Goal: Check status

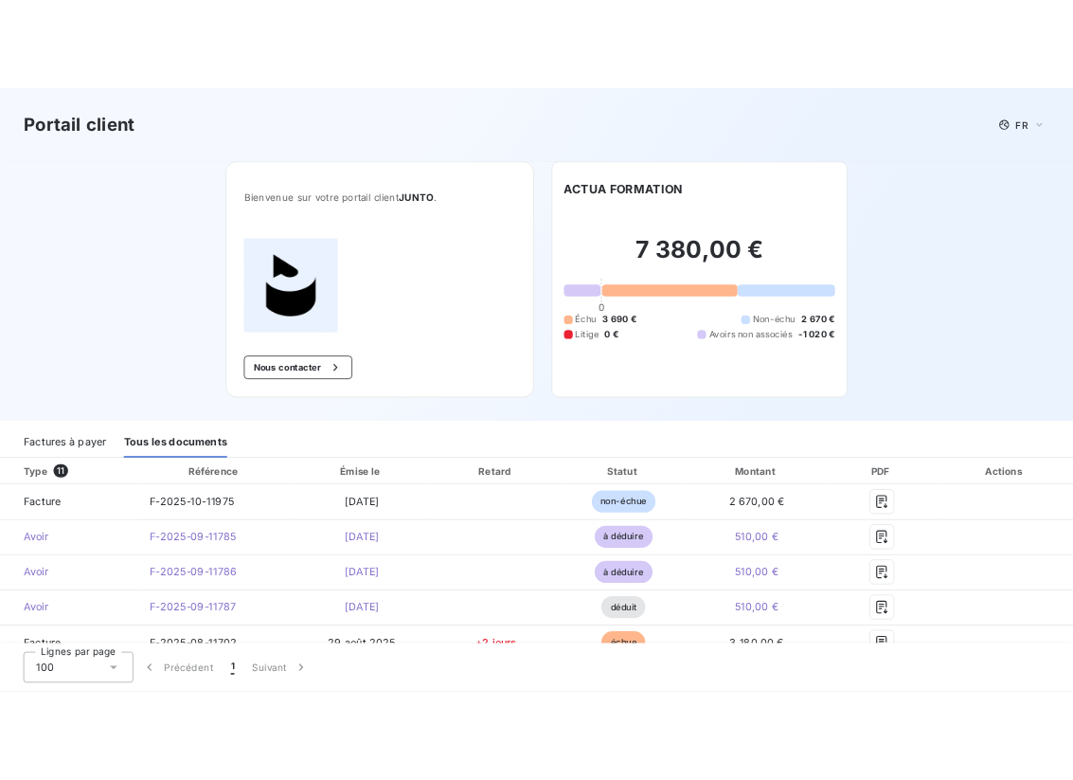
scroll to position [188, 0]
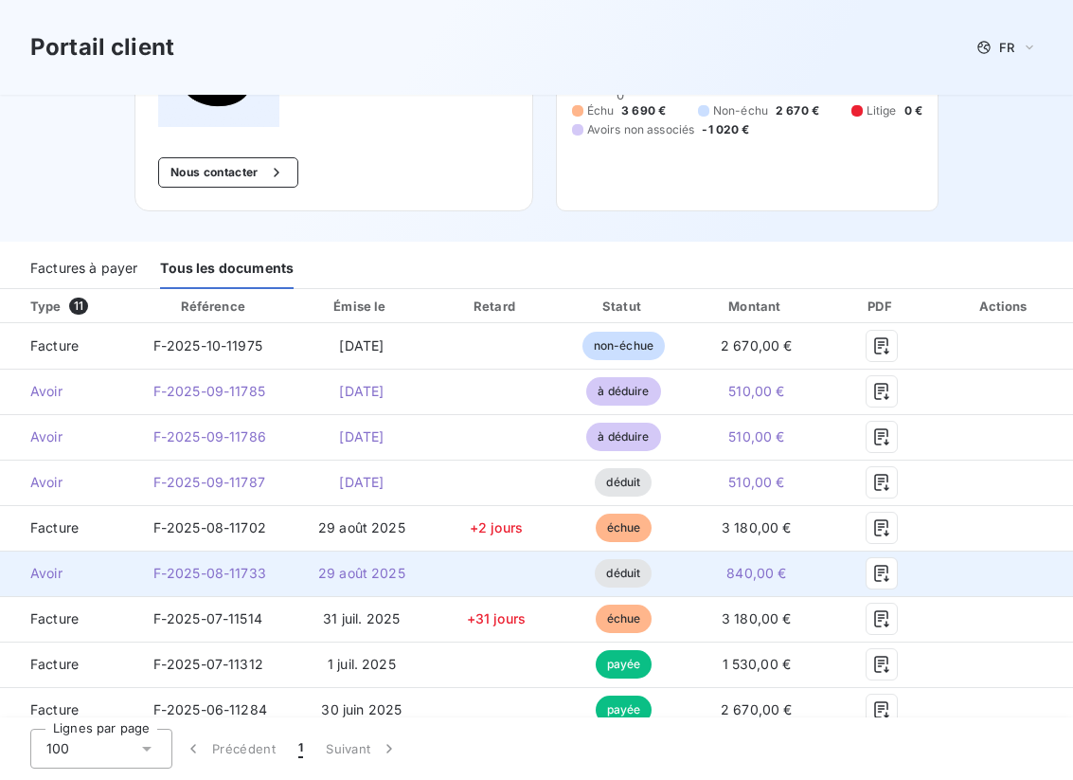
click at [238, 569] on span "F-2025-08-11733" at bounding box center [209, 573] width 113 height 16
drag, startPoint x: 264, startPoint y: 575, endPoint x: 153, endPoint y: 573, distance: 110.8
click at [153, 573] on span "F-2025-08-11733" at bounding box center [209, 573] width 113 height 16
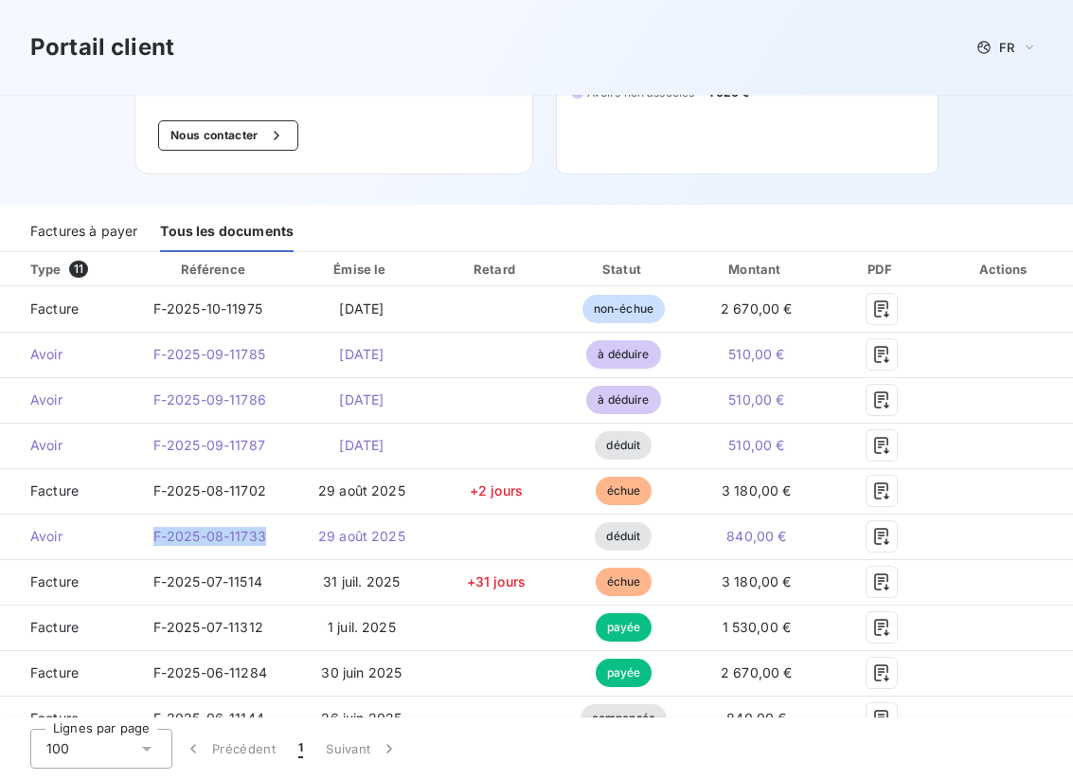
scroll to position [229, 0]
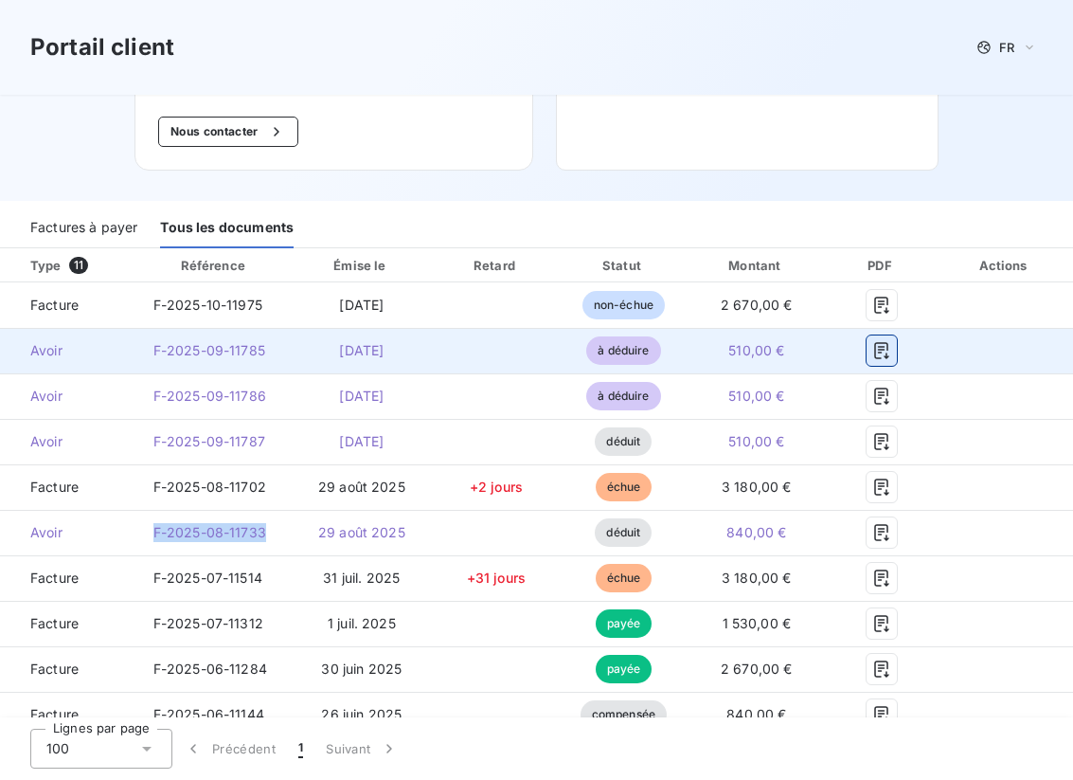
click at [878, 349] on icon "button" at bounding box center [881, 350] width 14 height 17
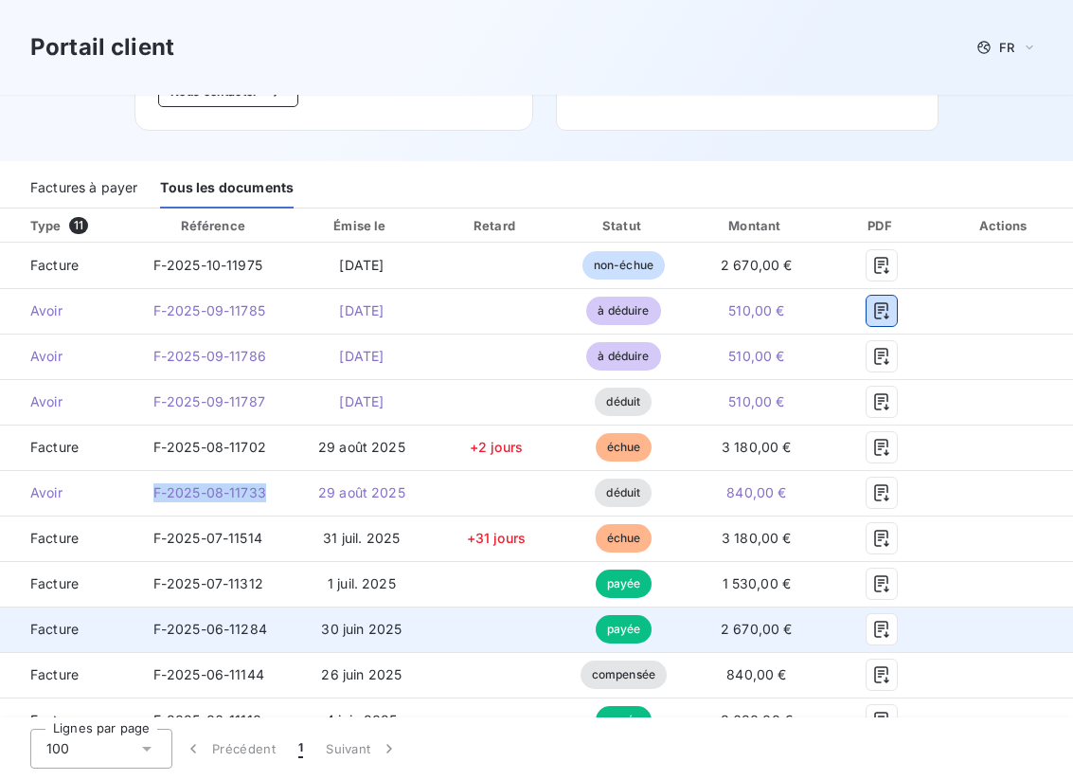
scroll to position [256, 0]
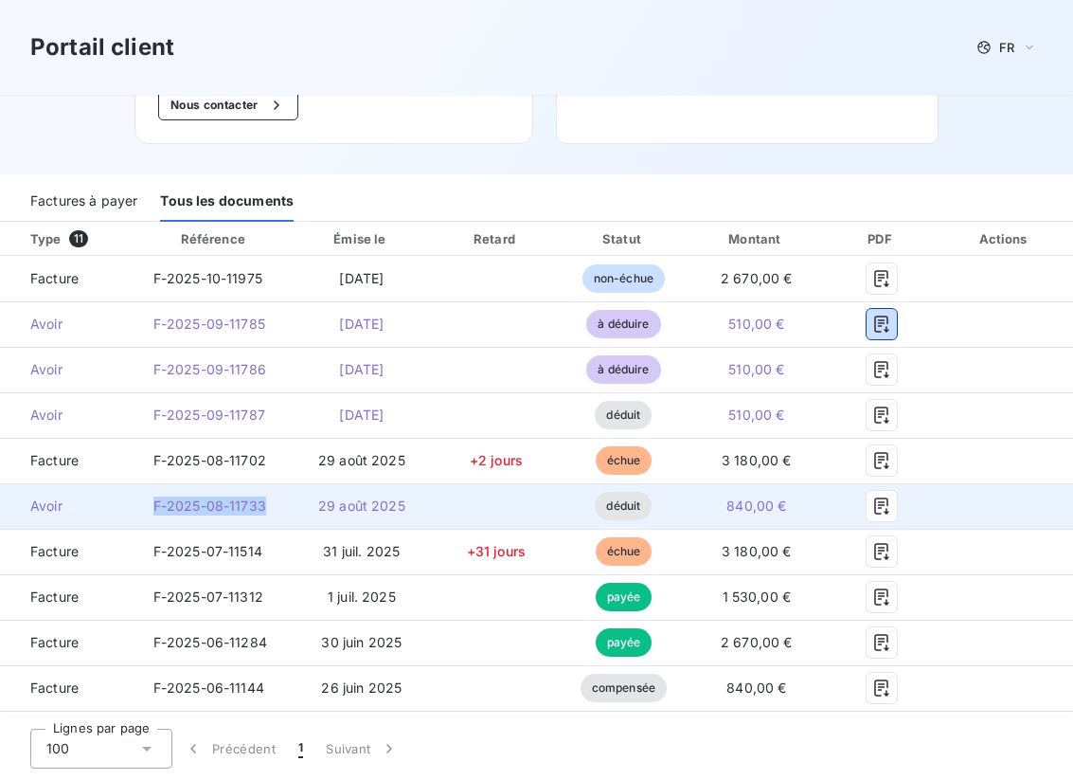
copy span "F-2025-08-11733"
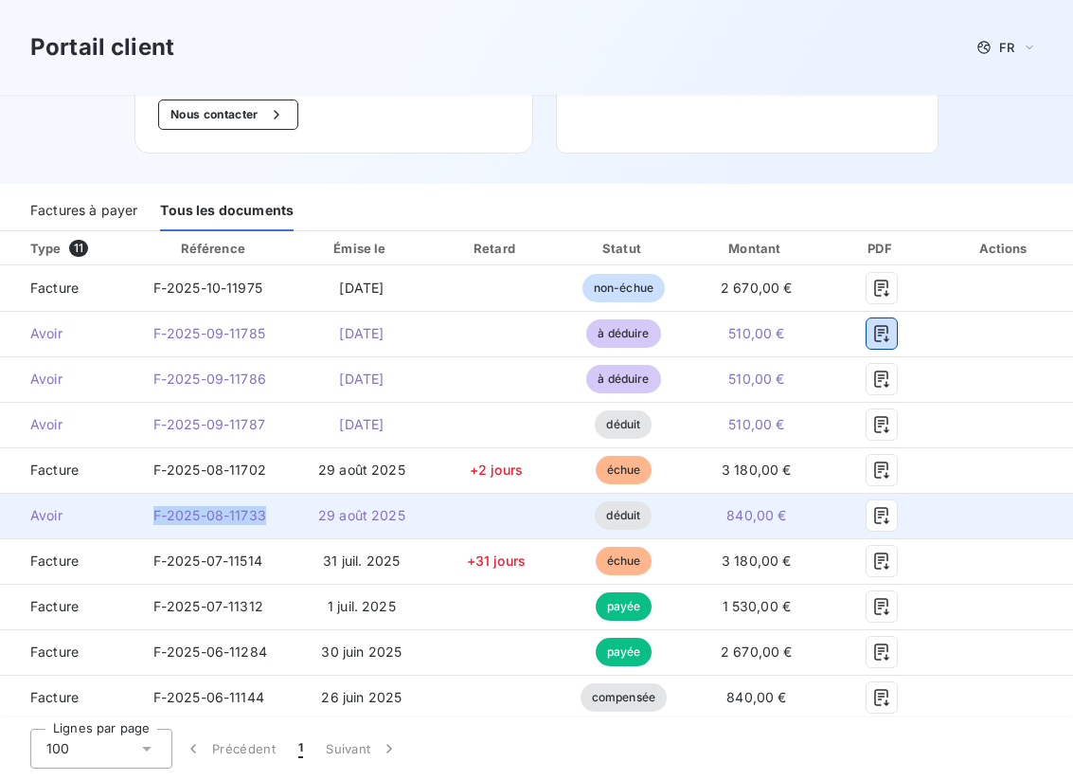
scroll to position [244, 0]
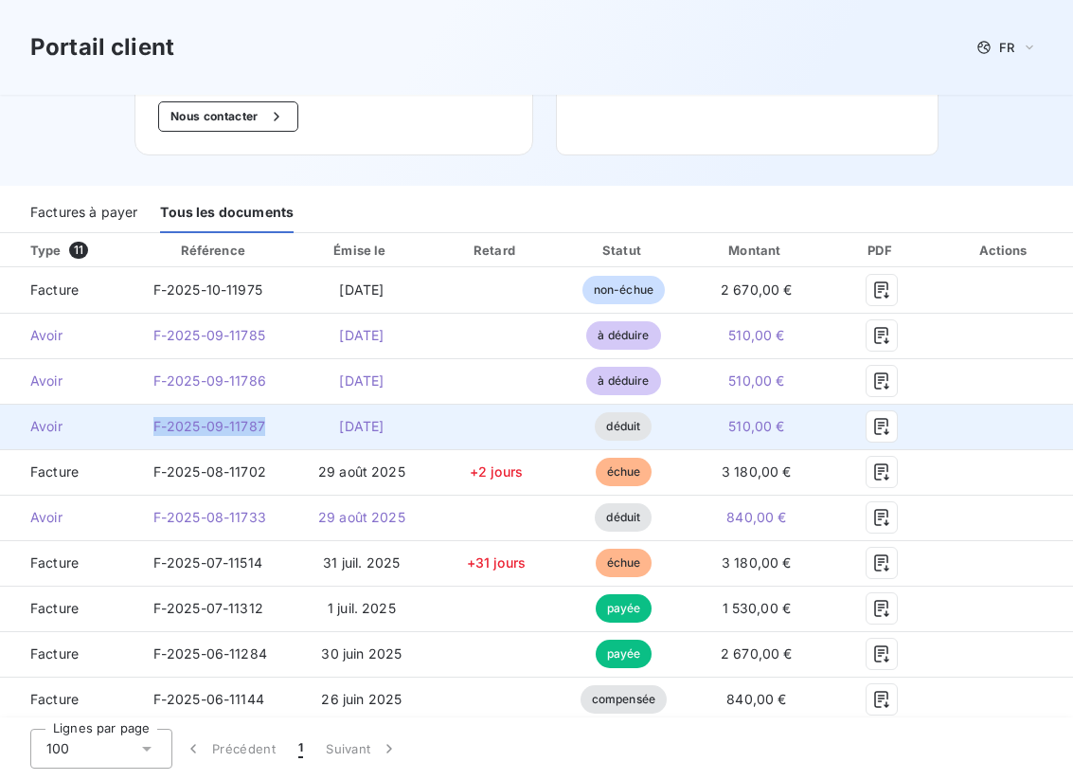
drag, startPoint x: 272, startPoint y: 427, endPoint x: 153, endPoint y: 425, distance: 118.4
click at [153, 425] on td "F-2025-09-11787" at bounding box center [214, 425] width 153 height 45
copy span "F-2025-09-11787"
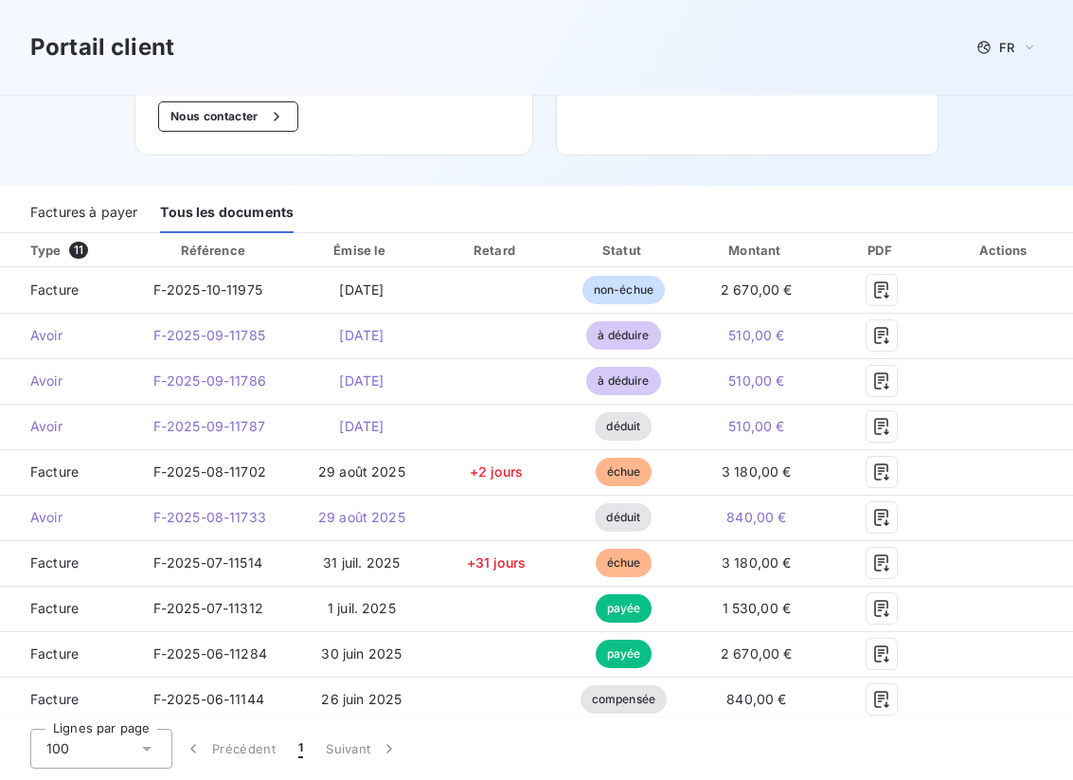
click at [538, 188] on div "Factures à payer Tous les documents" at bounding box center [536, 209] width 1073 height 47
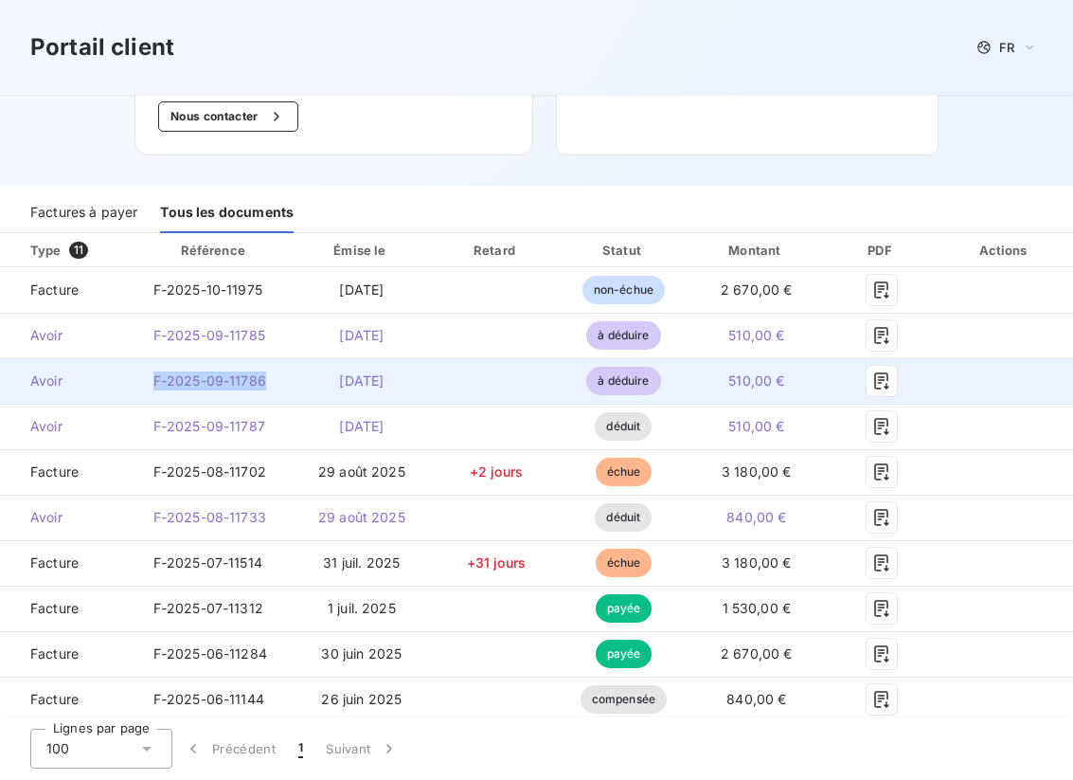
drag, startPoint x: 268, startPoint y: 384, endPoint x: 143, endPoint y: 383, distance: 125.0
click at [143, 383] on td "F-2025-09-11786" at bounding box center [214, 380] width 153 height 45
copy span "F-2025-09-11786"
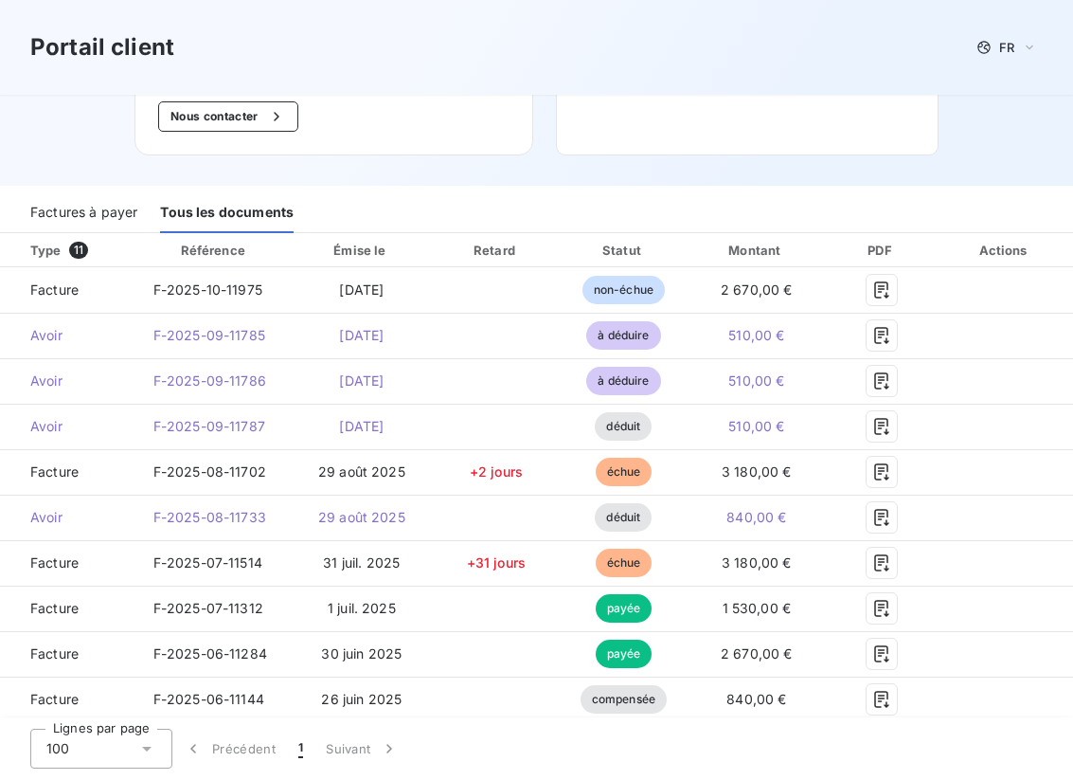
click at [433, 180] on div "Bienvenue sur votre portail client JUNTO . Nous contacter ACTUA FORMATION 7 380…" at bounding box center [536, 17] width 865 height 335
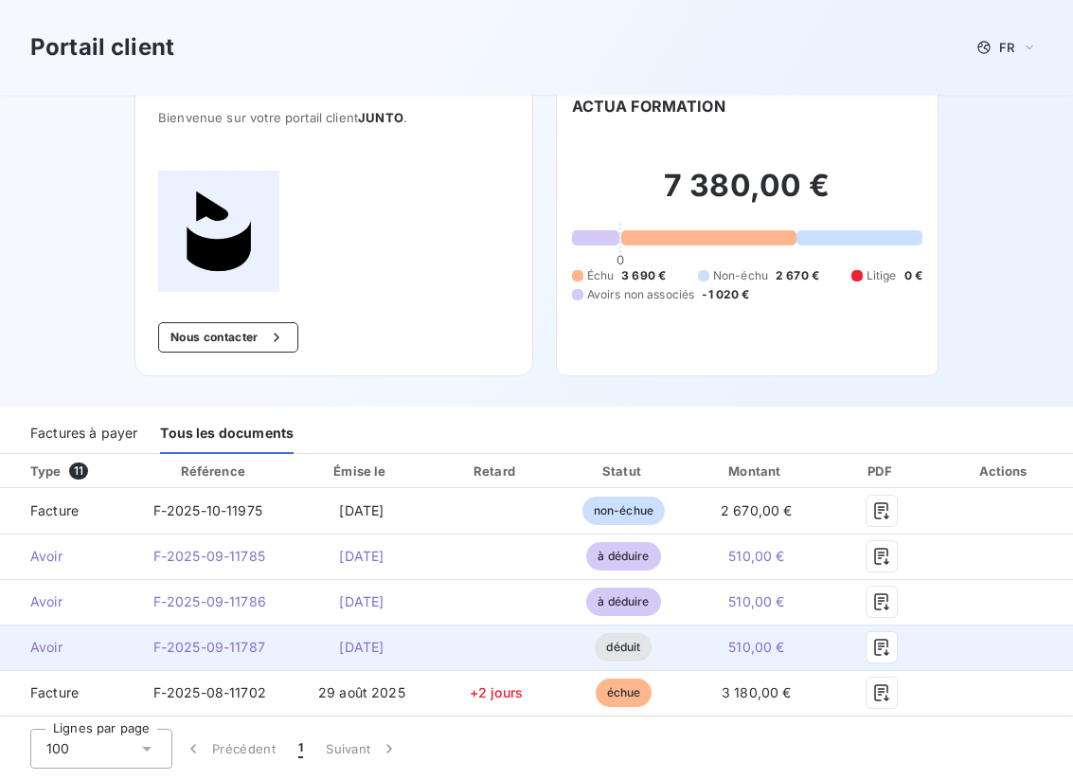
scroll to position [0, 0]
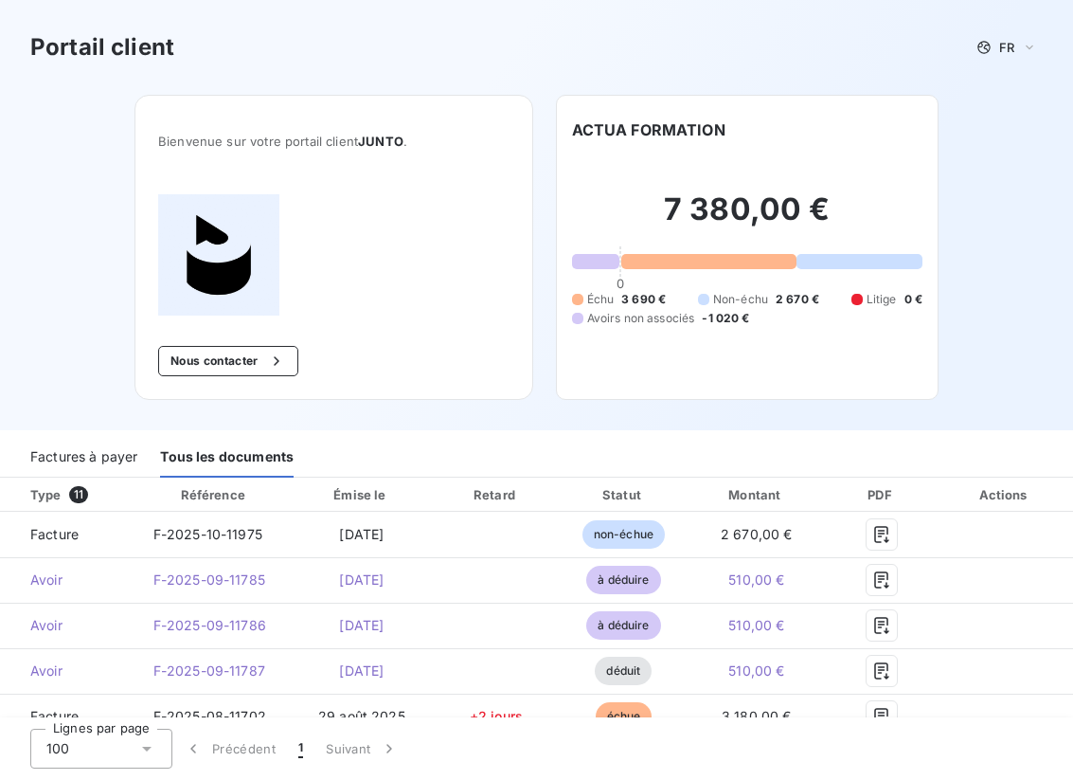
click at [691, 264] on div at bounding box center [708, 261] width 174 height 15
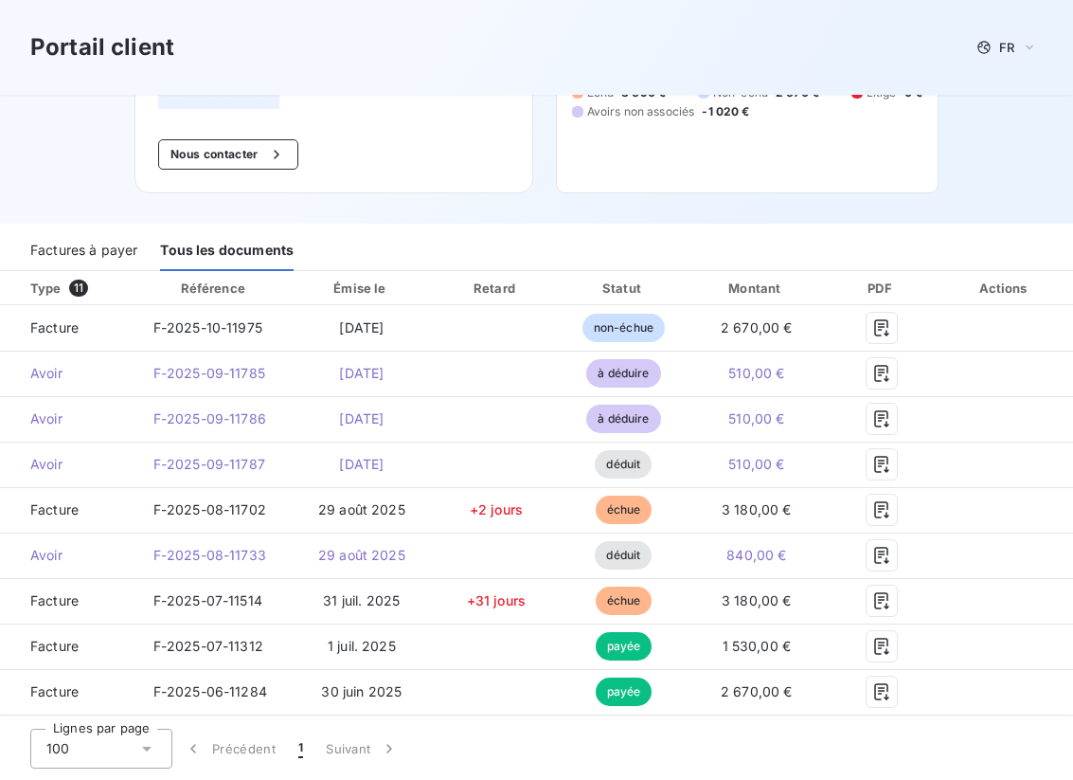
scroll to position [293, 0]
